Goal: Find contact information: Find contact information

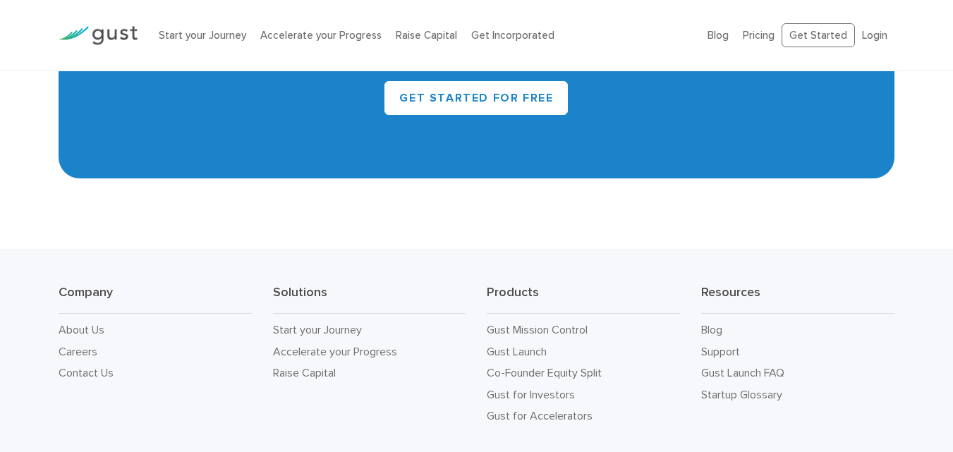
scroll to position [6402, 0]
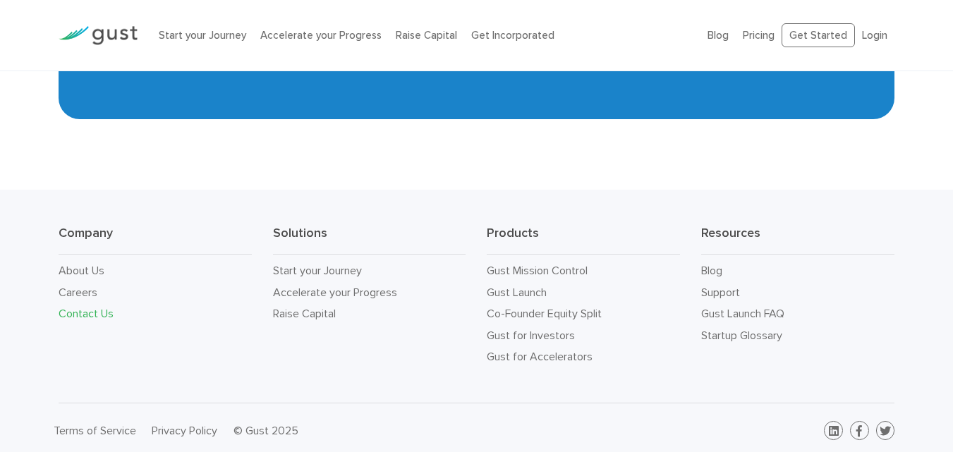
click at [86, 308] on link "Contact Us" at bounding box center [86, 313] width 55 height 13
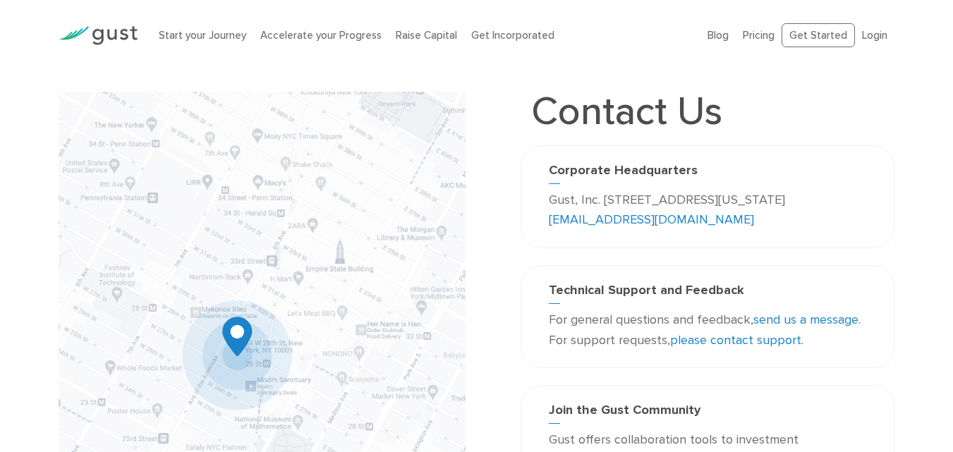
click at [90, 20] on div at bounding box center [98, 35] width 100 height 48
click at [91, 20] on div at bounding box center [98, 35] width 100 height 48
click at [98, 34] on img at bounding box center [98, 35] width 79 height 19
